Goal: Find specific page/section: Find specific page/section

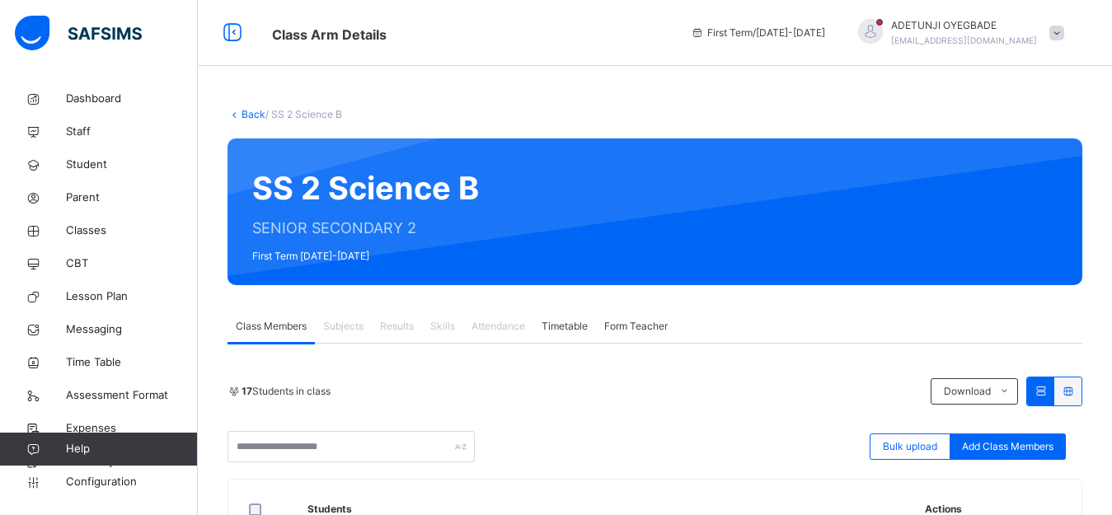
click at [248, 111] on link "Back" at bounding box center [254, 114] width 24 height 12
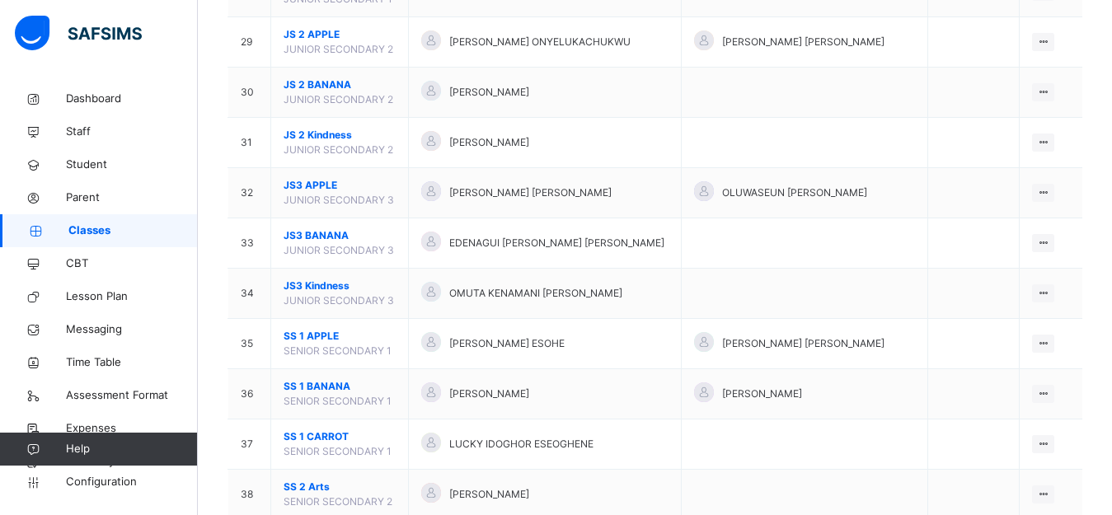
scroll to position [1549, 0]
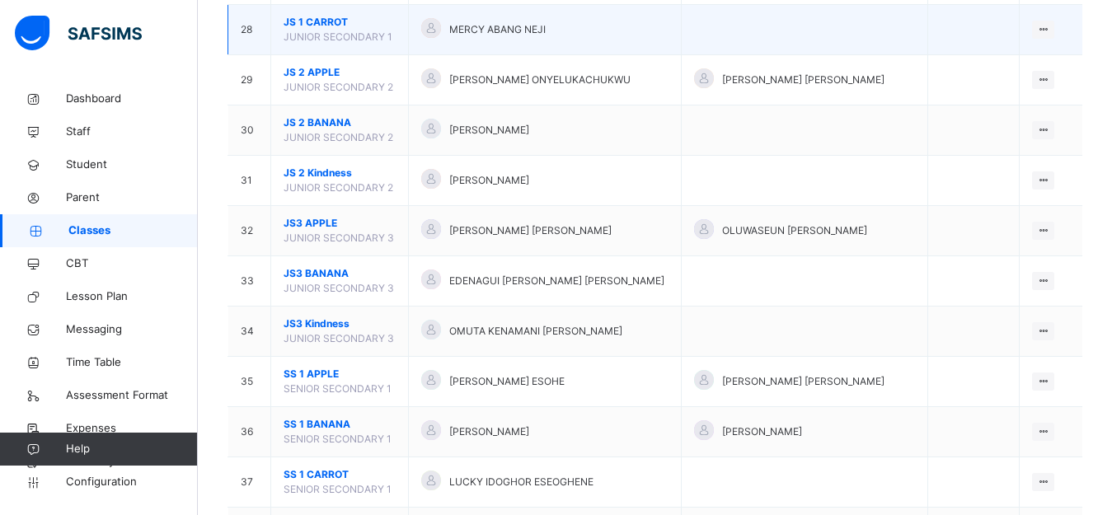
click at [396, 33] on td "JS 1 CARROT JUNIOR SECONDARY 1" at bounding box center [340, 30] width 138 height 50
click at [1055, 47] on ul "View Class Assign form Teacher" at bounding box center [988, 77] width 134 height 61
click at [994, 64] on div "View Class" at bounding box center [1000, 62] width 94 height 16
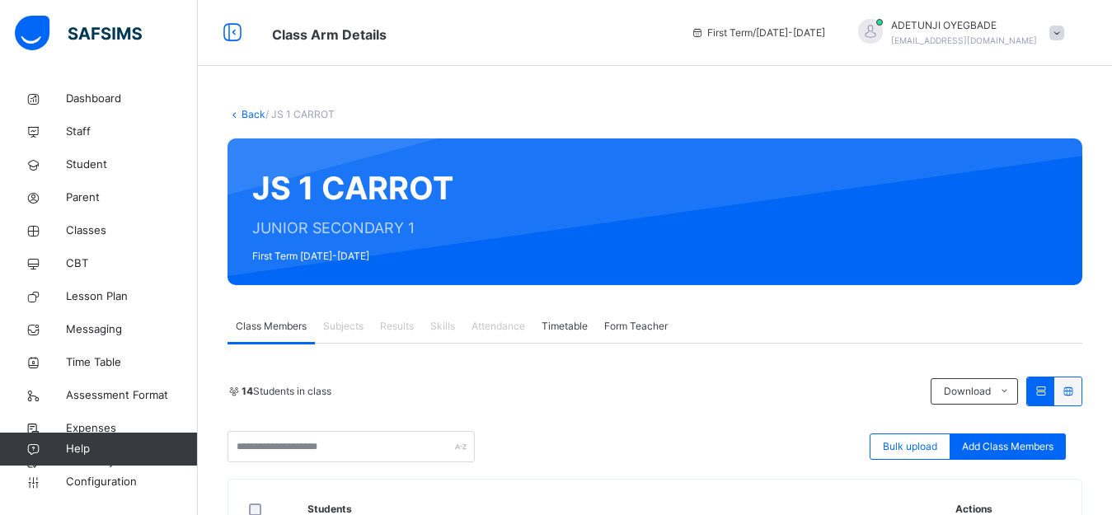
click at [341, 323] on span "Subjects" at bounding box center [343, 326] width 40 height 15
click at [341, 329] on span "Subjects" at bounding box center [343, 326] width 40 height 15
click at [341, 328] on span "Subjects" at bounding box center [343, 326] width 40 height 15
click at [350, 330] on span "Subjects" at bounding box center [343, 326] width 40 height 15
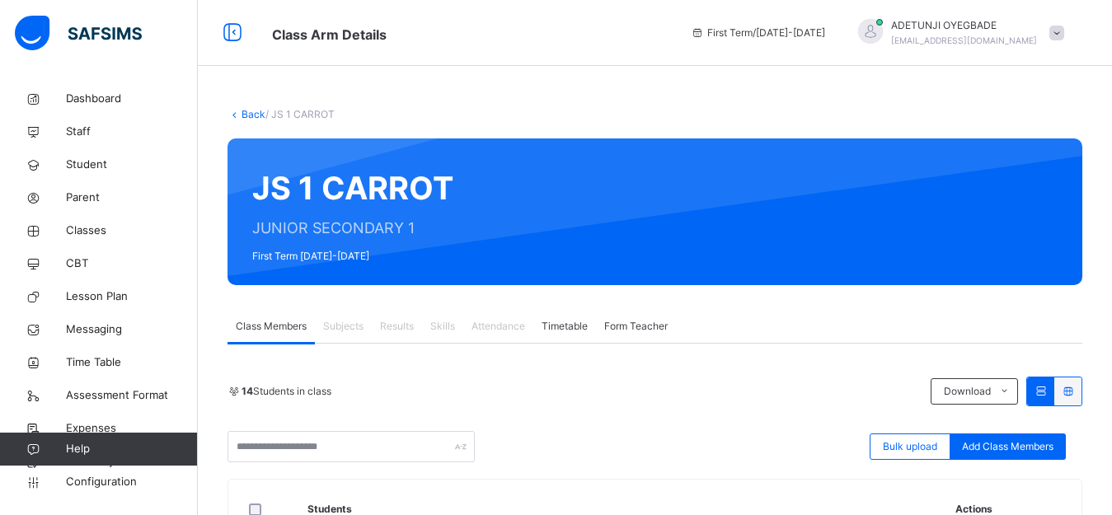
click at [256, 112] on link "Back" at bounding box center [254, 114] width 24 height 12
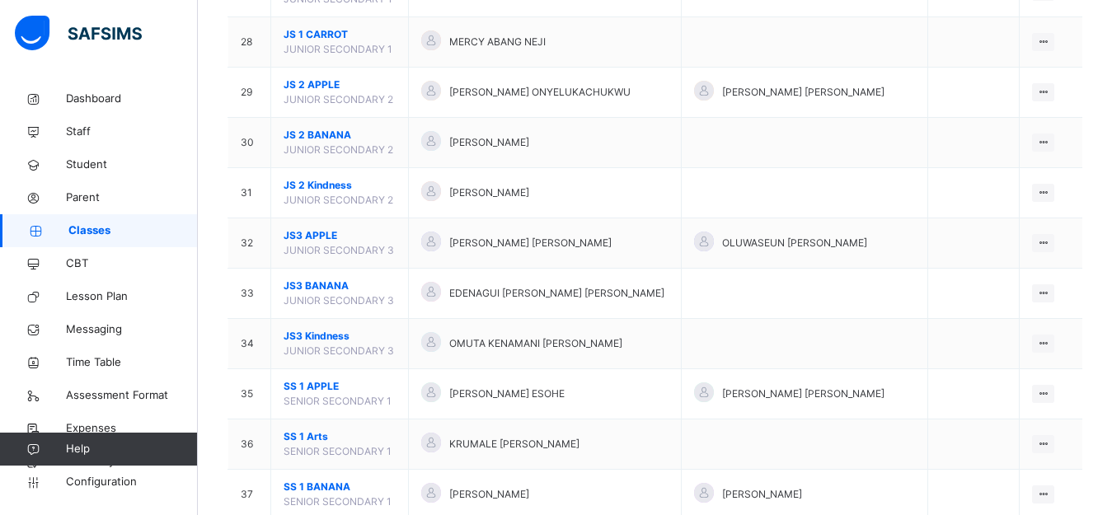
scroll to position [1482, 0]
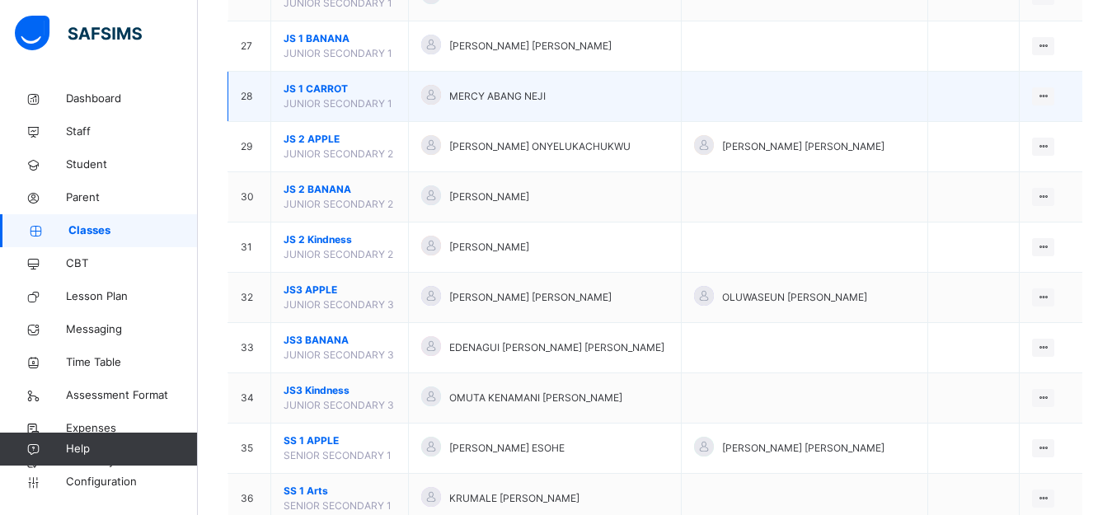
click at [337, 87] on span "JS 1 CARROT" at bounding box center [340, 89] width 112 height 15
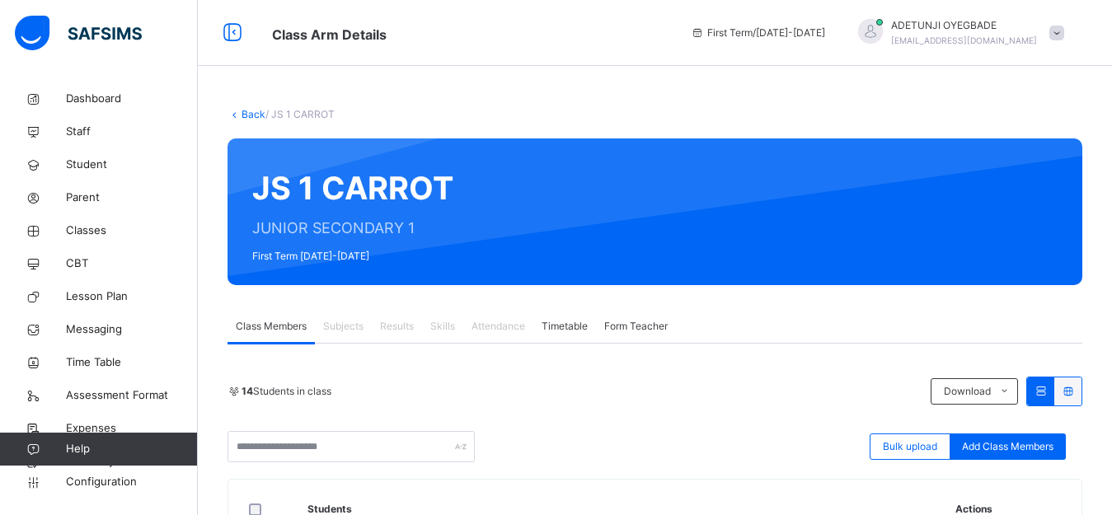
click at [244, 117] on link "Back" at bounding box center [254, 114] width 24 height 12
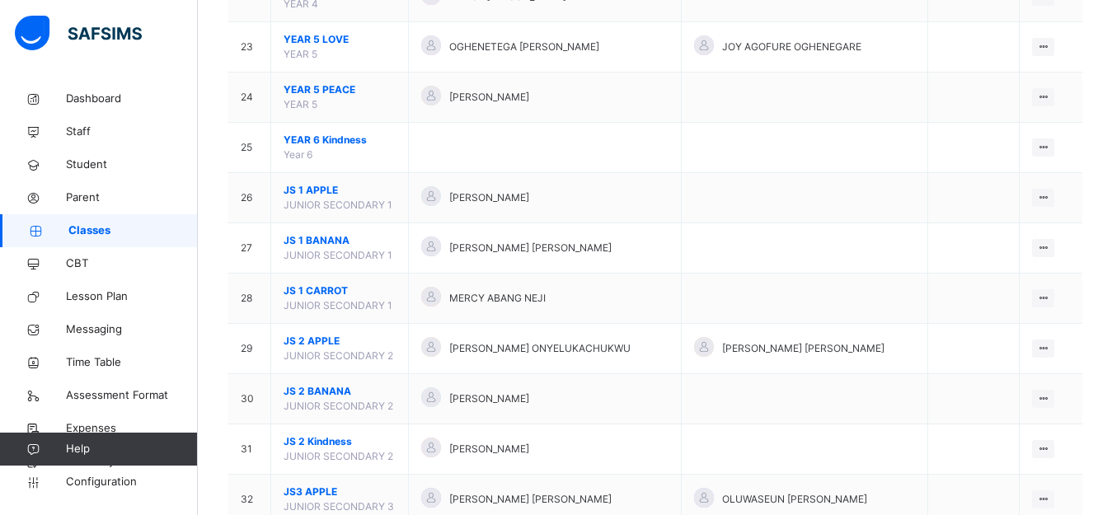
scroll to position [1285, 0]
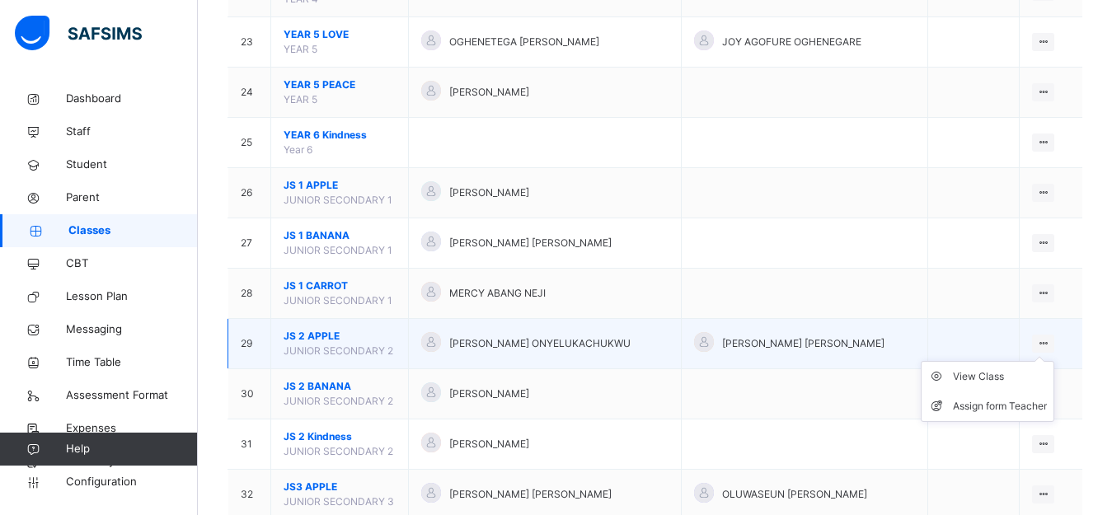
click at [1055, 361] on ul "View Class Assign form Teacher" at bounding box center [988, 391] width 134 height 61
click at [1009, 379] on div "View Class" at bounding box center [1000, 377] width 94 height 16
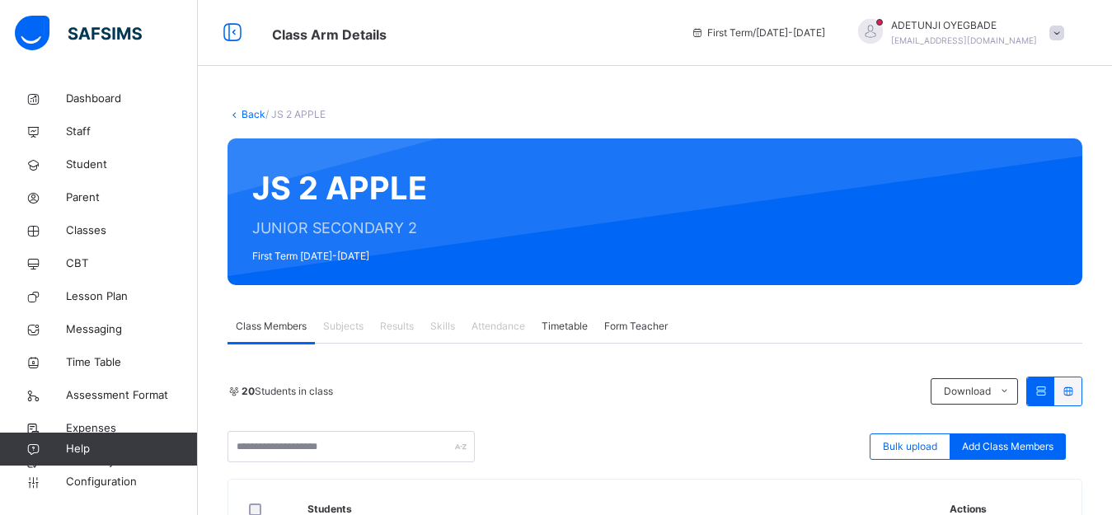
click at [335, 329] on span "Subjects" at bounding box center [343, 326] width 40 height 15
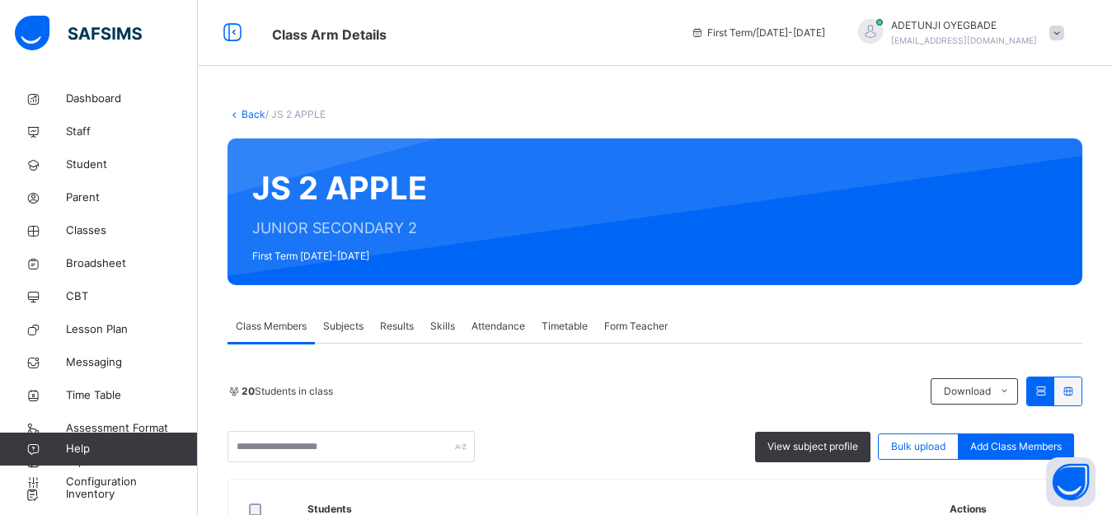
click at [251, 110] on link "Back" at bounding box center [254, 114] width 24 height 12
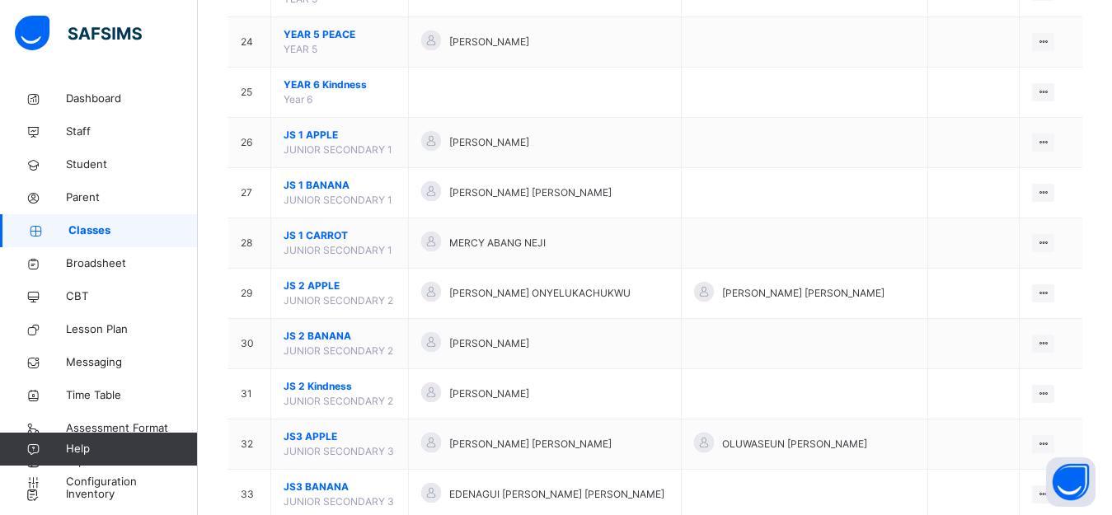
scroll to position [1332, 0]
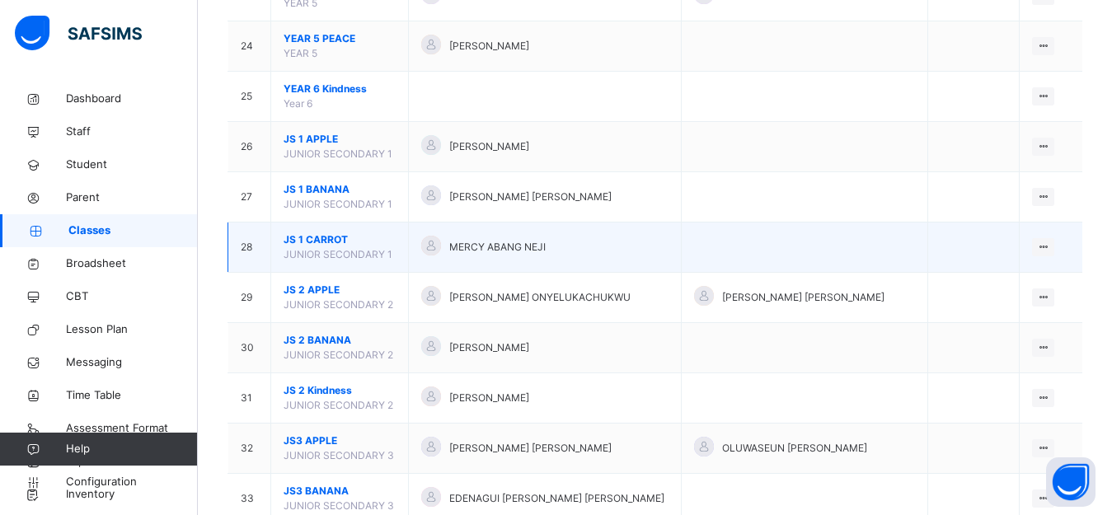
click at [439, 239] on div at bounding box center [431, 246] width 20 height 20
click at [1050, 247] on icon at bounding box center [1043, 247] width 14 height 12
click at [1011, 279] on div "View Class" at bounding box center [1000, 280] width 94 height 16
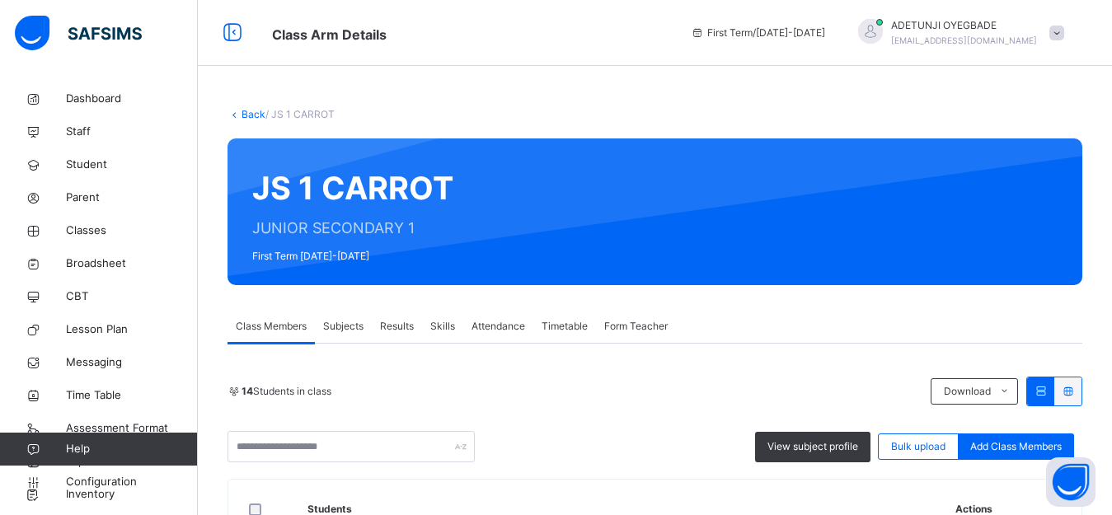
click at [340, 327] on span "Subjects" at bounding box center [343, 326] width 40 height 15
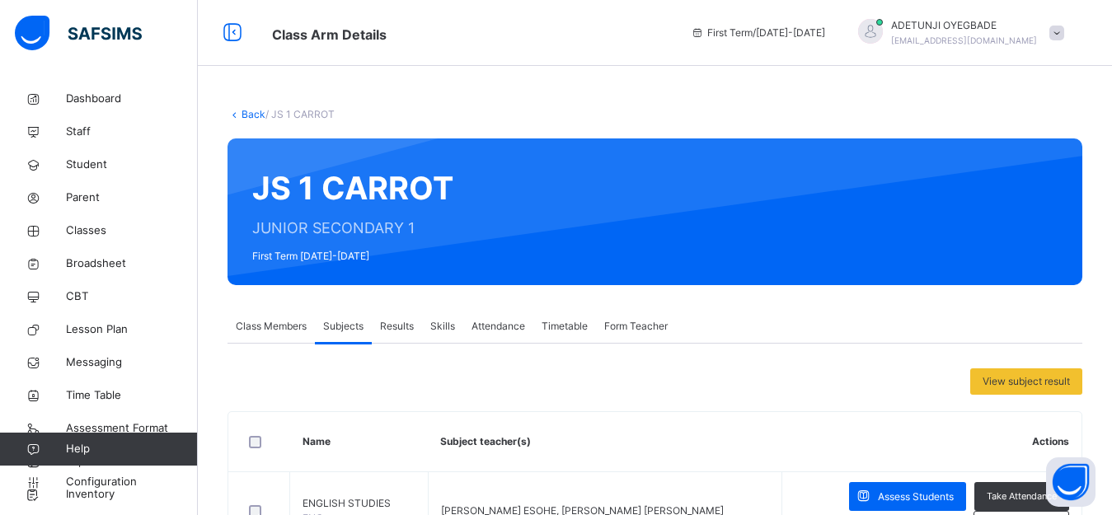
scroll to position [451, 0]
